Goal: Information Seeking & Learning: Learn about a topic

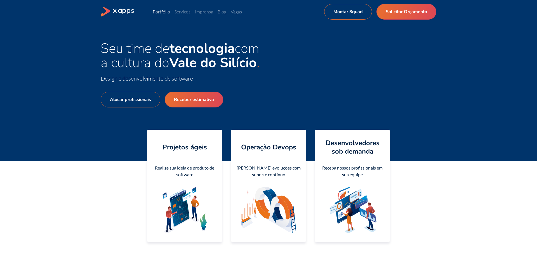
click at [164, 11] on link "Portfólio" at bounding box center [161, 12] width 17 height 6
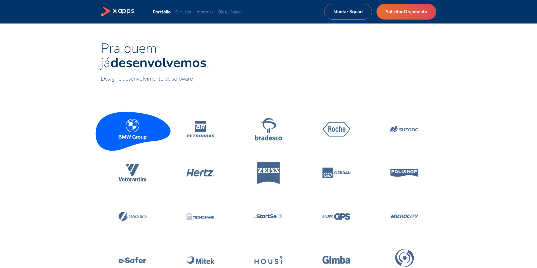
click at [137, 127] on icon at bounding box center [133, 129] width 28 height 21
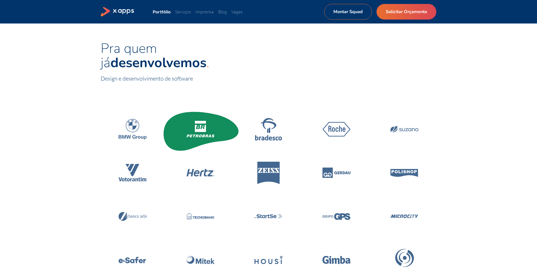
click at [206, 129] on icon at bounding box center [200, 129] width 28 height 16
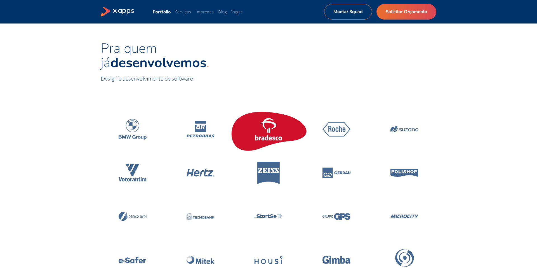
click at [262, 128] on icon at bounding box center [268, 129] width 28 height 22
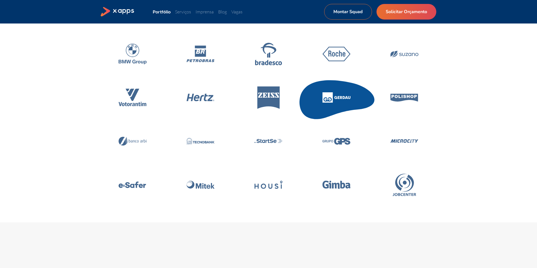
scroll to position [80, 0]
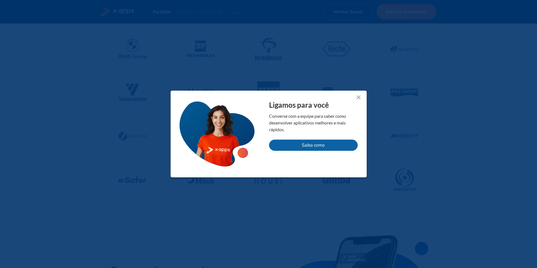
click at [239, 46] on div at bounding box center [268, 134] width 537 height 268
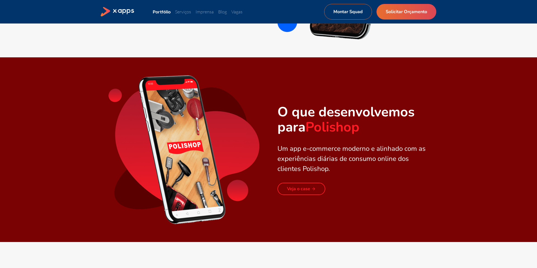
scroll to position [424, 0]
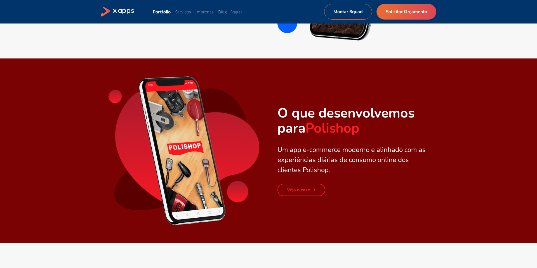
click at [300, 188] on link "Veja o case" at bounding box center [301, 190] width 48 height 12
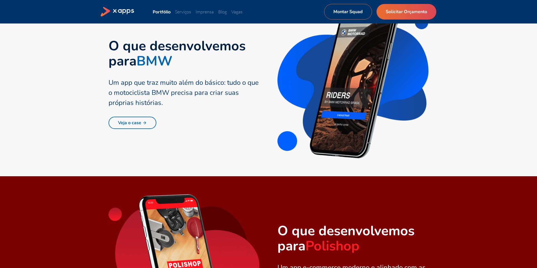
scroll to position [304, 0]
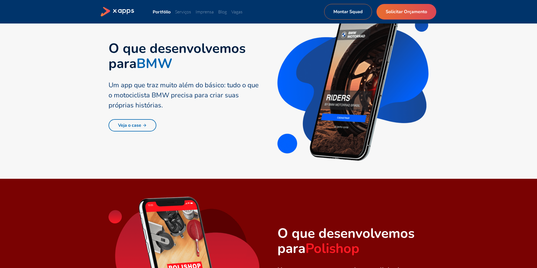
click at [147, 123] on link "Veja o case" at bounding box center [132, 125] width 48 height 12
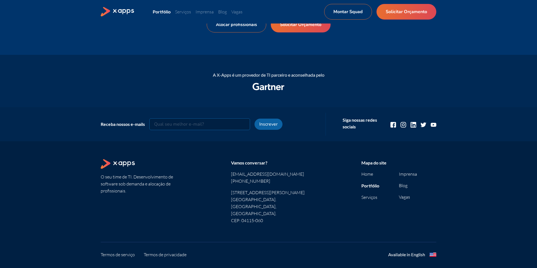
scroll to position [1416, 0]
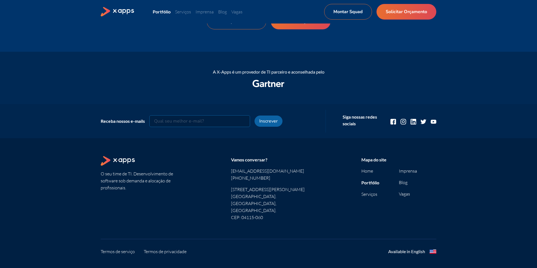
click at [220, 159] on section "O seu time de TI. Desenvolvimento de software sob demanda e alocação de profiss…" at bounding box center [268, 193] width 335 height 74
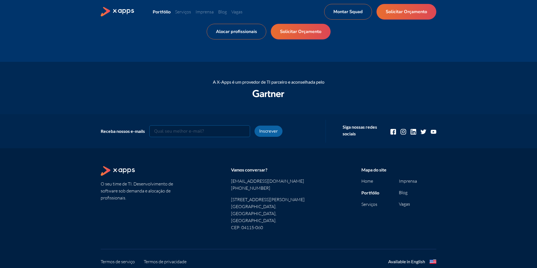
scroll to position [1404, 0]
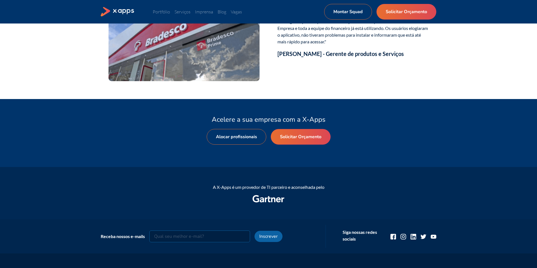
scroll to position [1022, 0]
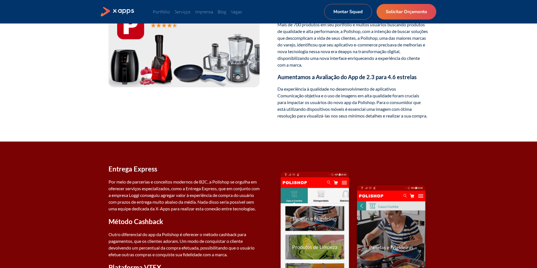
scroll to position [233, 0]
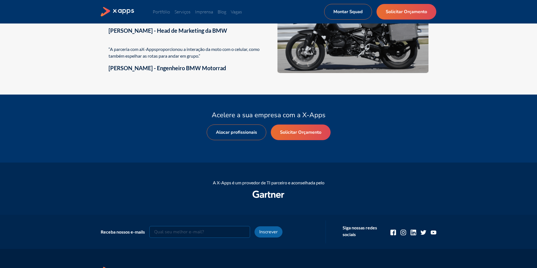
scroll to position [979, 0]
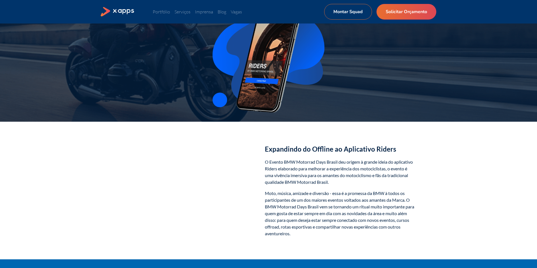
scroll to position [65, 0]
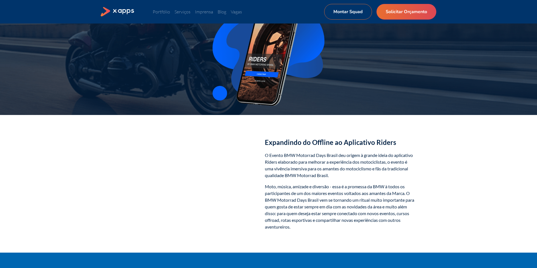
click at [104, 198] on div "Expandindo do Offline ao Aplicativo Riders O Evento BMW Motorrad Days Brasil de…" at bounding box center [268, 184] width 335 height 102
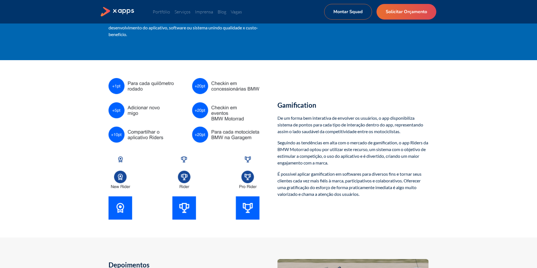
scroll to position [693, 0]
